Goal: Task Accomplishment & Management: Use online tool/utility

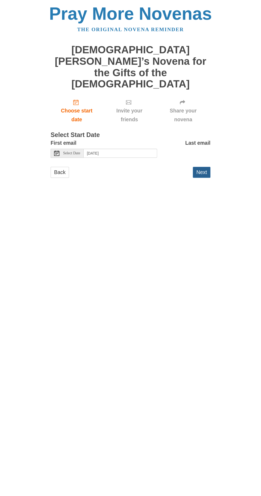
click at [208, 167] on button "Next" at bounding box center [202, 172] width 18 height 11
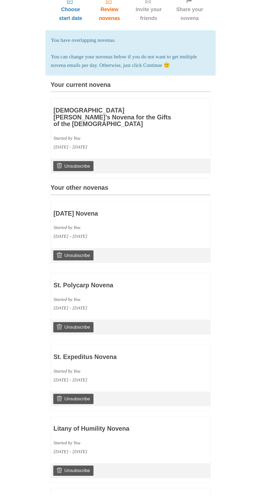
scroll to position [140, 0]
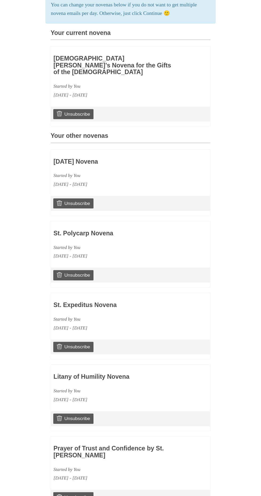
scroll to position [168, 0]
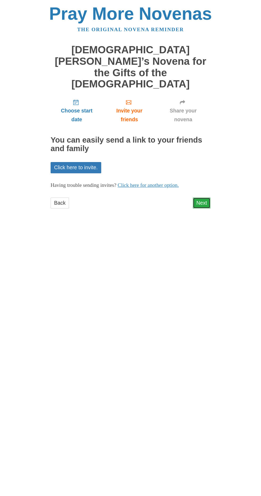
click at [205, 198] on link "Next" at bounding box center [202, 203] width 18 height 11
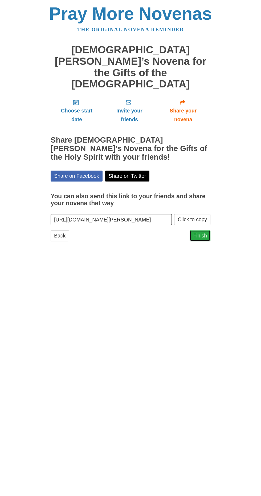
click at [205, 230] on link "Finish" at bounding box center [200, 235] width 21 height 11
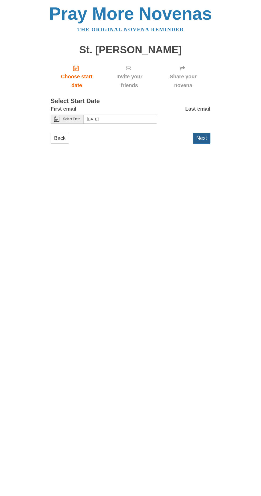
click at [210, 135] on button "Next" at bounding box center [202, 138] width 18 height 11
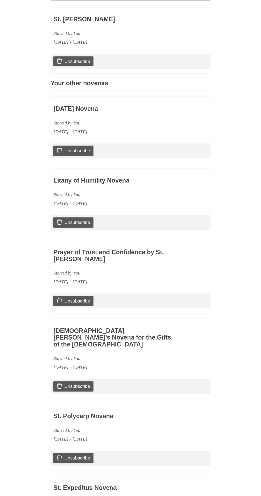
scroll to position [200, 0]
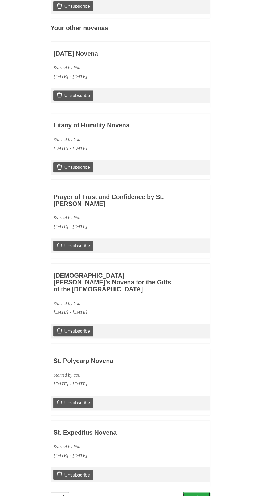
scroll to position [222, 0]
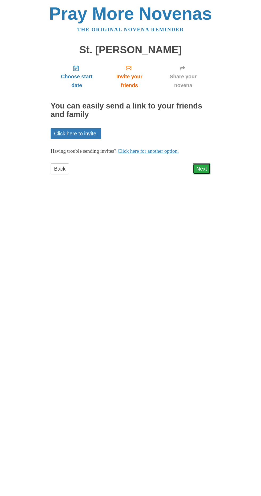
click at [208, 163] on link "Next" at bounding box center [202, 168] width 18 height 11
